Goal: Communication & Community: Answer question/provide support

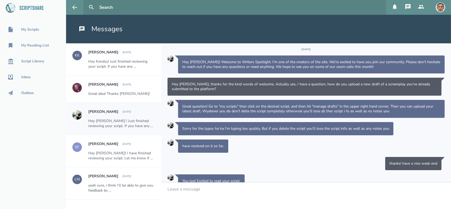
scroll to position [39, 0]
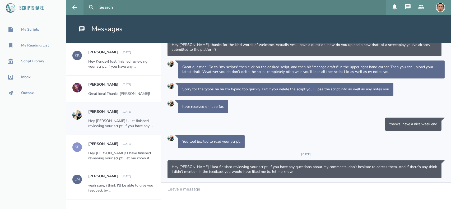
click at [33, 33] on link "My Scripts" at bounding box center [33, 30] width 66 height 12
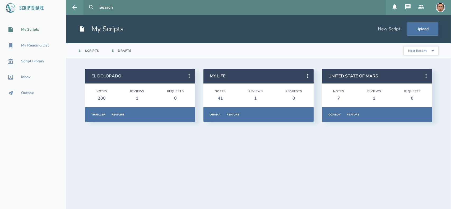
click at [115, 75] on link "EL DOLORADO" at bounding box center [106, 76] width 30 height 6
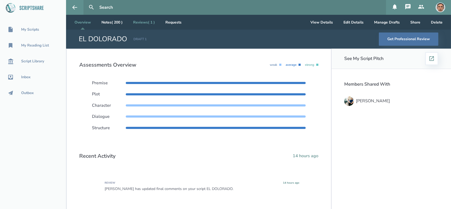
click at [147, 24] on link "Reviews ( 1 )" at bounding box center [144, 22] width 30 height 15
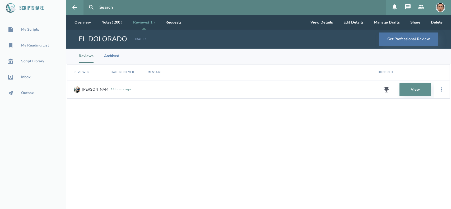
click at [386, 90] on icon at bounding box center [387, 90] width 6 height 6
click at [415, 94] on link "View" at bounding box center [416, 89] width 32 height 13
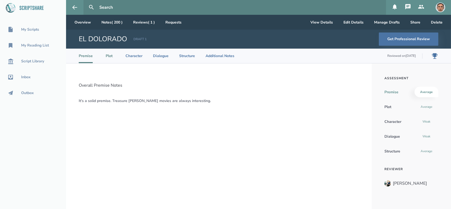
click at [109, 59] on li "Plot" at bounding box center [109, 56] width 12 height 15
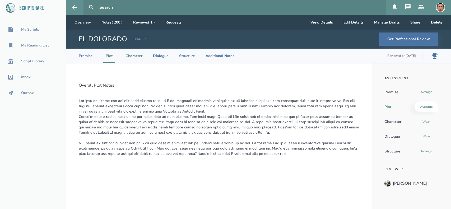
click at [130, 56] on li "Character" at bounding box center [134, 56] width 17 height 15
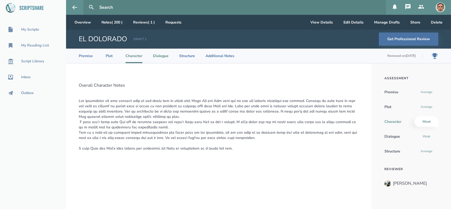
click at [166, 59] on li "Dialogue" at bounding box center [161, 56] width 16 height 15
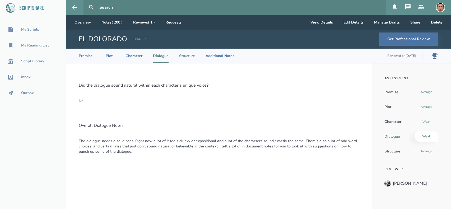
click at [188, 55] on li "Structure" at bounding box center [187, 56] width 16 height 15
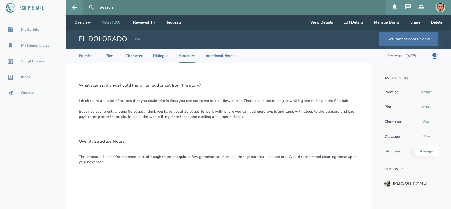
click at [111, 20] on link "Notes ( 200 )" at bounding box center [112, 22] width 30 height 15
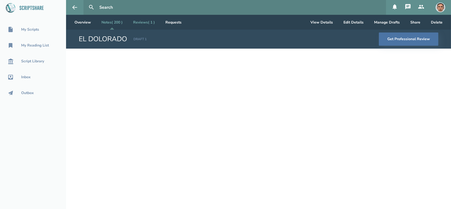
click at [155, 24] on link "Reviews ( 1 )" at bounding box center [144, 22] width 30 height 15
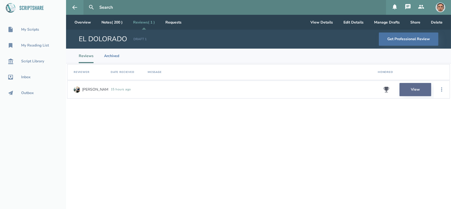
click at [403, 87] on link "View" at bounding box center [416, 89] width 32 height 13
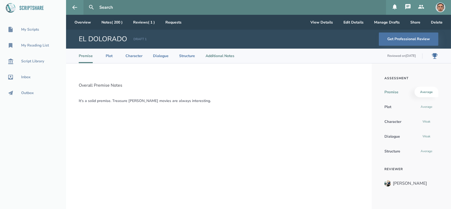
click at [219, 58] on li "Additional Notes" at bounding box center [220, 56] width 29 height 15
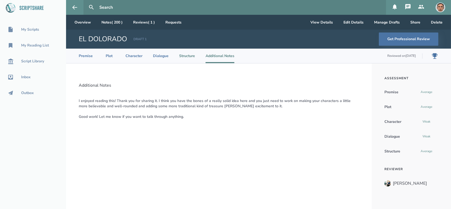
click at [194, 57] on li "Structure" at bounding box center [187, 56] width 16 height 15
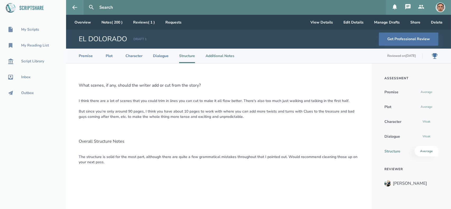
click at [209, 58] on li "Additional Notes" at bounding box center [220, 56] width 29 height 15
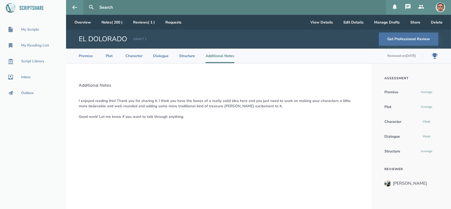
click at [409, 5] on icon at bounding box center [407, 6] width 5 height 5
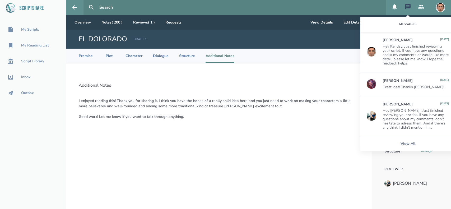
click at [405, 109] on div "Hey [PERSON_NAME] ! Just finished reviewing your script. If you have any questi…" at bounding box center [416, 119] width 67 height 21
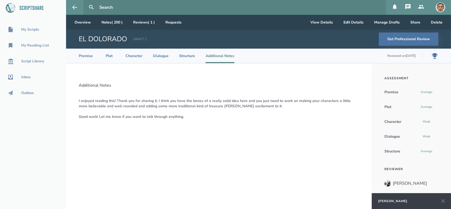
click at [408, 6] on icon at bounding box center [408, 7] width 6 height 6
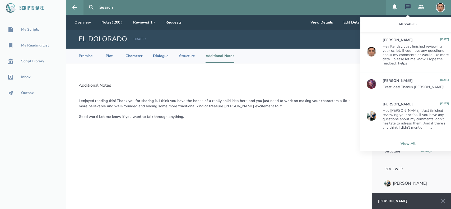
click at [401, 144] on link "View All" at bounding box center [407, 143] width 95 height 15
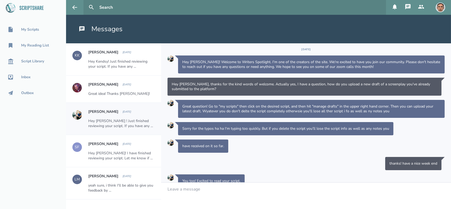
scroll to position [39, 0]
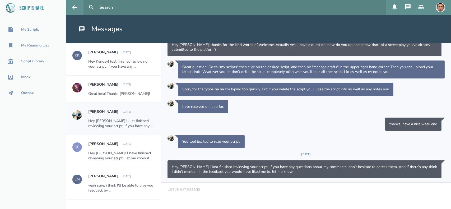
click at [193, 192] on div at bounding box center [306, 189] width 277 height 5
click at [131, 63] on div "Hey Kendsy! Just finished reviewing your script. If you have any ..." at bounding box center [121, 64] width 67 height 10
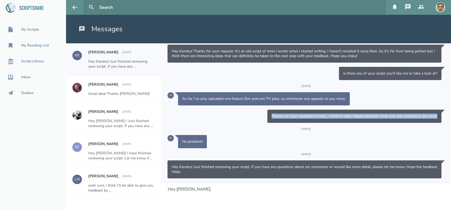
drag, startPoint x: 268, startPoint y: 116, endPoint x: 435, endPoint y: 114, distance: 167.5
click at [435, 114] on div "Thanks for your feedback Kendsy, I think it really helped pinpoint what was not…" at bounding box center [354, 116] width 174 height 13
copy div "Thanks for your feedback Kendsy, I think it really helped pinpoint what was not…"
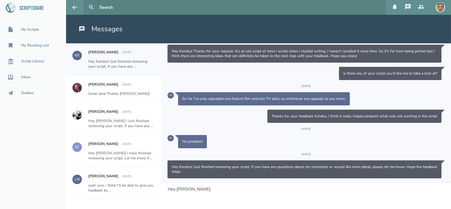
click at [98, 119] on div "Hey [PERSON_NAME] ! Just finished reviewing your script. If you have any ..." at bounding box center [121, 123] width 67 height 10
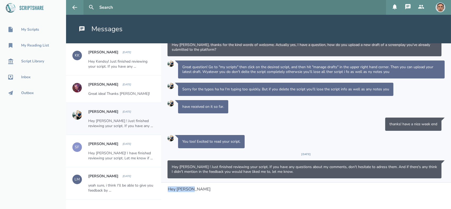
drag, startPoint x: 199, startPoint y: 189, endPoint x: 155, endPoint y: 188, distance: 44.1
click at [155, 188] on div "KK Kendsy [PERSON_NAME] [DATE] Hey Kendsy! Just finished reviewing your script.…" at bounding box center [258, 126] width 385 height 166
click at [198, 192] on div "Hey [PERSON_NAME]" at bounding box center [306, 196] width 290 height 26
click at [194, 189] on div "Hey [PERSON_NAME]" at bounding box center [306, 189] width 277 height 5
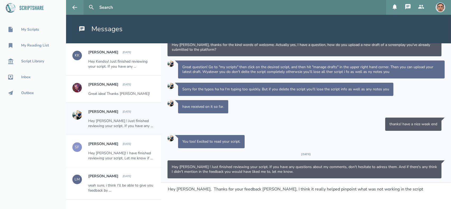
click at [198, 189] on span "Hey [PERSON_NAME], Thanks for your feedback [PERSON_NAME], I think it really he…" at bounding box center [296, 189] width 256 height 6
click at [218, 190] on span "Hey [PERSON_NAME], thanks for your feedback [PERSON_NAME], I think it really he…" at bounding box center [295, 189] width 254 height 6
drag, startPoint x: 241, startPoint y: 188, endPoint x: 256, endPoint y: 191, distance: 15.5
click at [256, 191] on span "Hey [PERSON_NAME], thanks for the feedback [PERSON_NAME], I think it really hel…" at bounding box center [294, 189] width 252 height 6
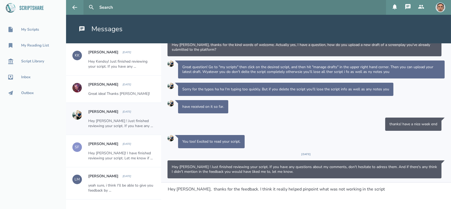
click at [245, 190] on span "Hey [PERSON_NAME], thanks for the feedback. I think it really helped pinpoint w…" at bounding box center [276, 189] width 217 height 6
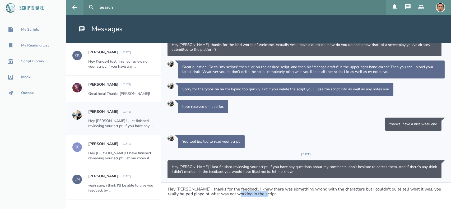
drag, startPoint x: 266, startPoint y: 194, endPoint x: 240, endPoint y: 196, distance: 26.5
click at [240, 196] on div "Hey [PERSON_NAME], thanks for the feedback. I knew there was something wrong wi…" at bounding box center [306, 192] width 277 height 10
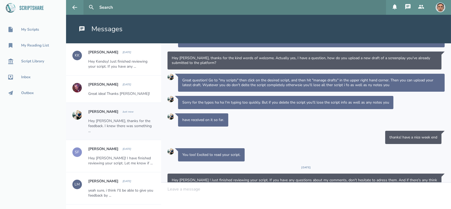
scroll to position [83, 0]
